Goal: Task Accomplishment & Management: Manage account settings

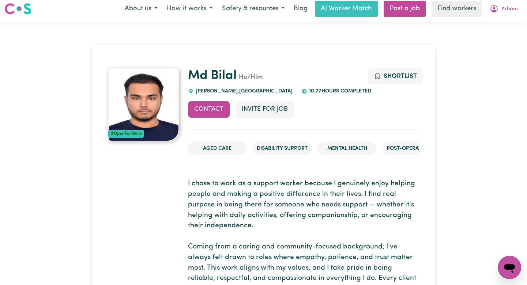
scroll to position [4, 0]
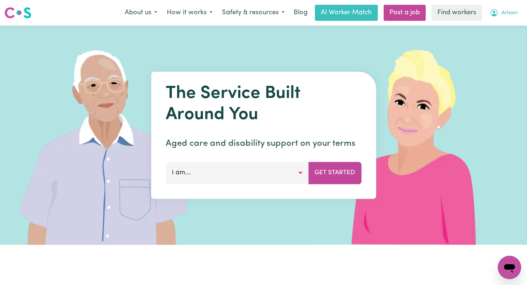
click at [513, 12] on span "Arham" at bounding box center [509, 13] width 16 height 8
click at [482, 44] on link "Logout" at bounding box center [493, 42] width 58 height 14
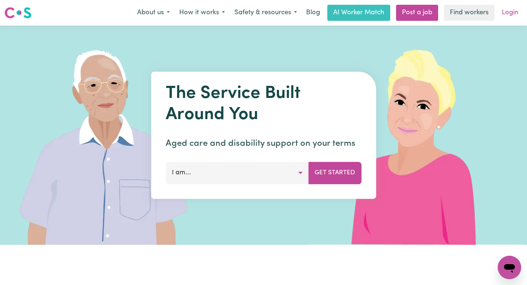
click at [511, 11] on link "Login" at bounding box center [509, 13] width 25 height 16
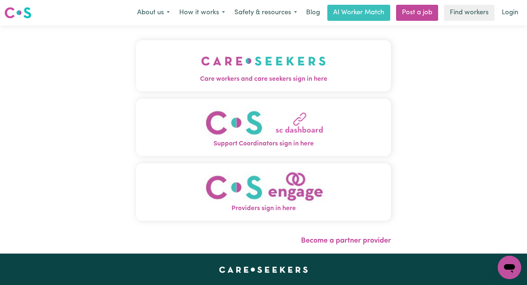
click at [245, 46] on button "Care workers and care seekers sign in here" at bounding box center [263, 65] width 255 height 51
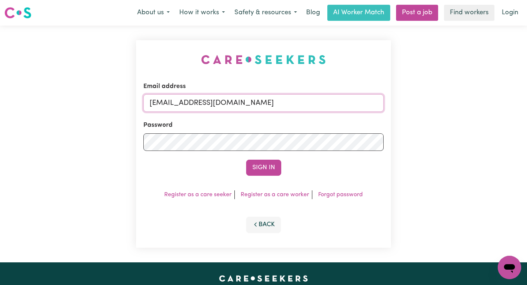
drag, startPoint x: 351, startPoint y: 106, endPoint x: 187, endPoint y: 106, distance: 163.3
click at [187, 106] on input "[EMAIL_ADDRESS][DOMAIN_NAME]" at bounding box center [263, 103] width 240 height 18
type input "[EMAIL_ADDRESS][DOMAIN_NAME]"
click at [246, 160] on button "Sign In" at bounding box center [263, 168] width 35 height 16
